Goal: Task Accomplishment & Management: Manage account settings

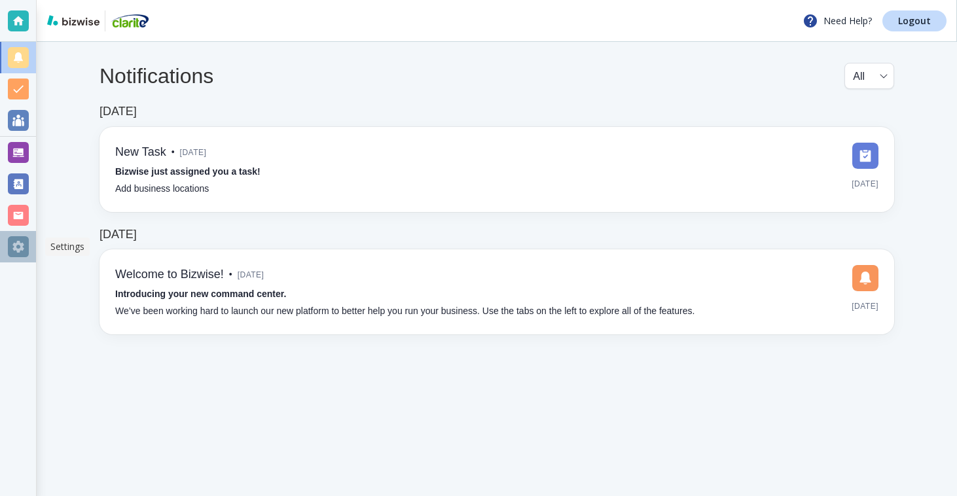
click at [22, 237] on div at bounding box center [18, 246] width 21 height 21
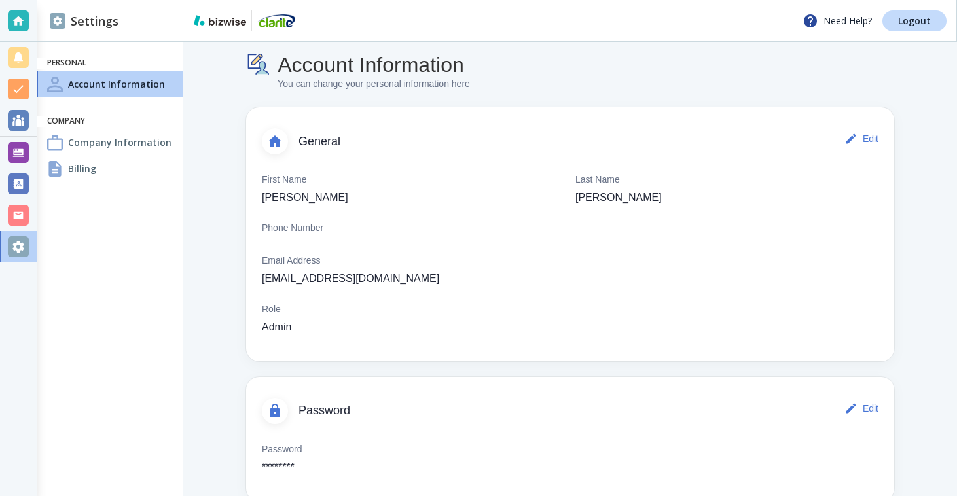
scroll to position [37, 0]
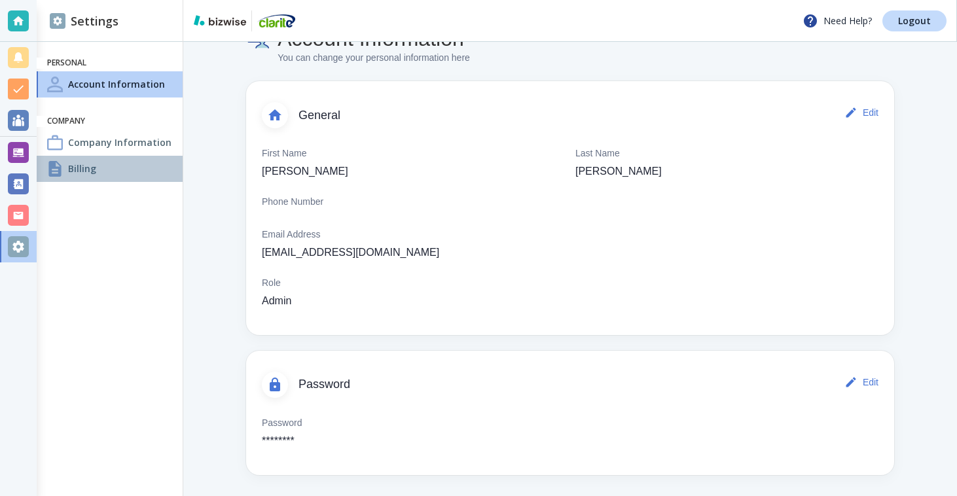
click at [152, 170] on div "Billing" at bounding box center [110, 169] width 146 height 26
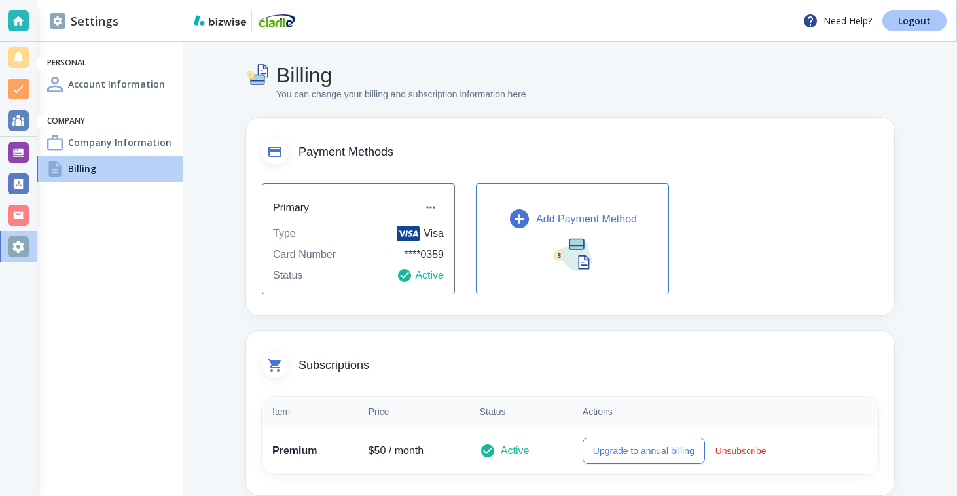
click at [902, 18] on p "Logout" at bounding box center [914, 20] width 33 height 9
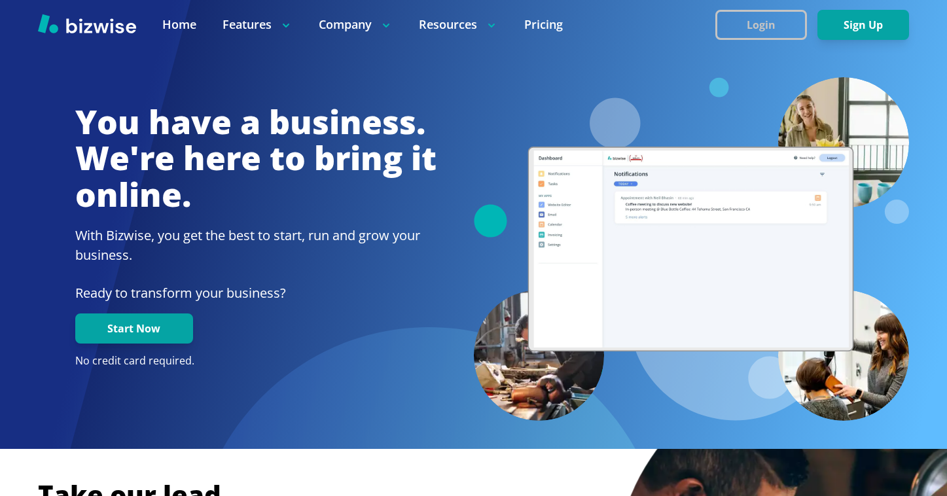
click at [766, 21] on button "Login" at bounding box center [761, 25] width 92 height 30
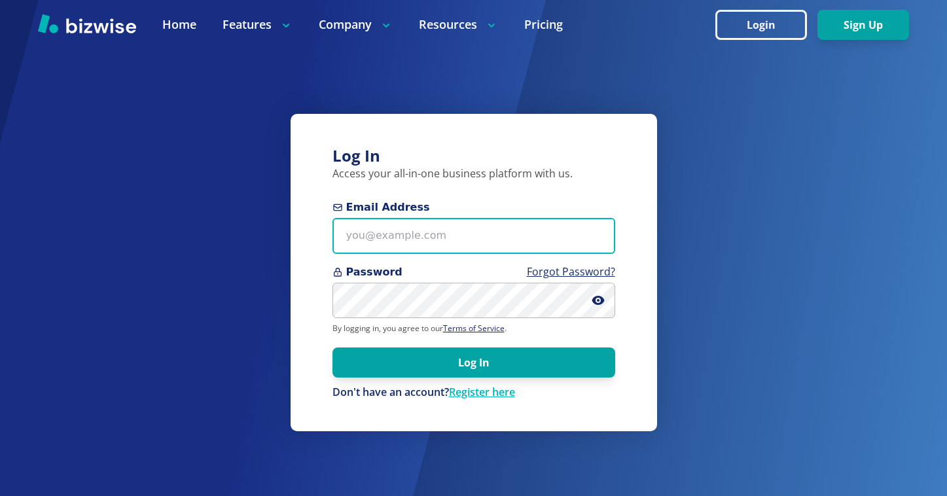
click at [453, 242] on input "Email Address" at bounding box center [473, 236] width 283 height 36
paste input "brianriley1100@gmail.com"
type input "brianriley1100@gmail.com"
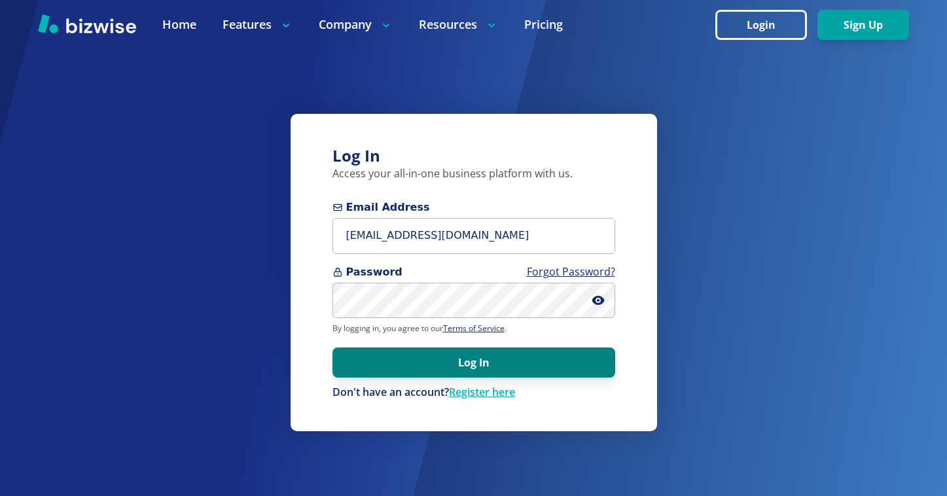
click at [545, 356] on button "Log In" at bounding box center [473, 363] width 283 height 30
